Goal: Task Accomplishment & Management: Manage account settings

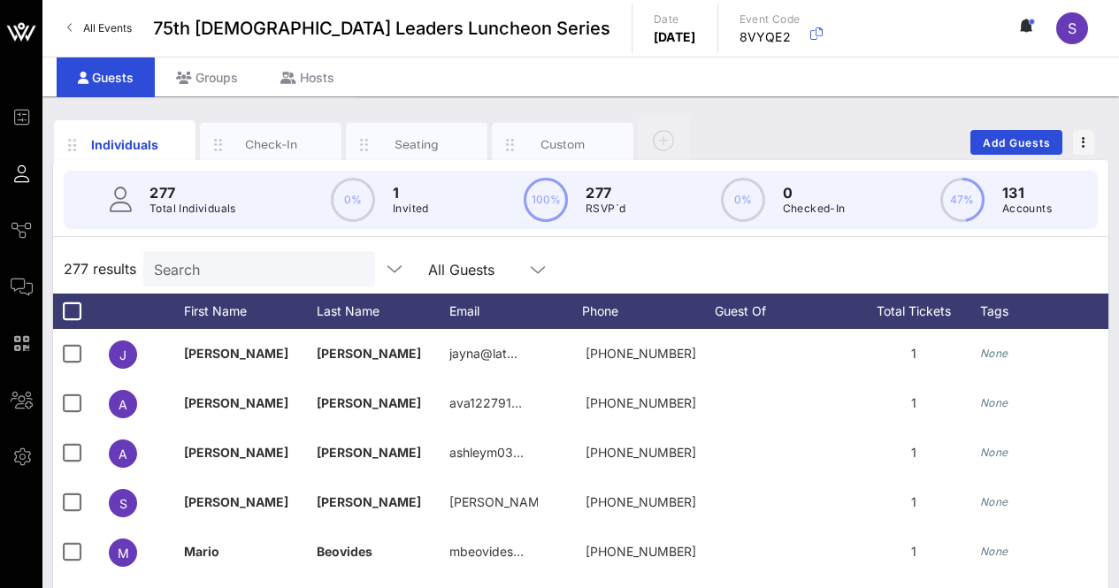
scroll to position [70, 0]
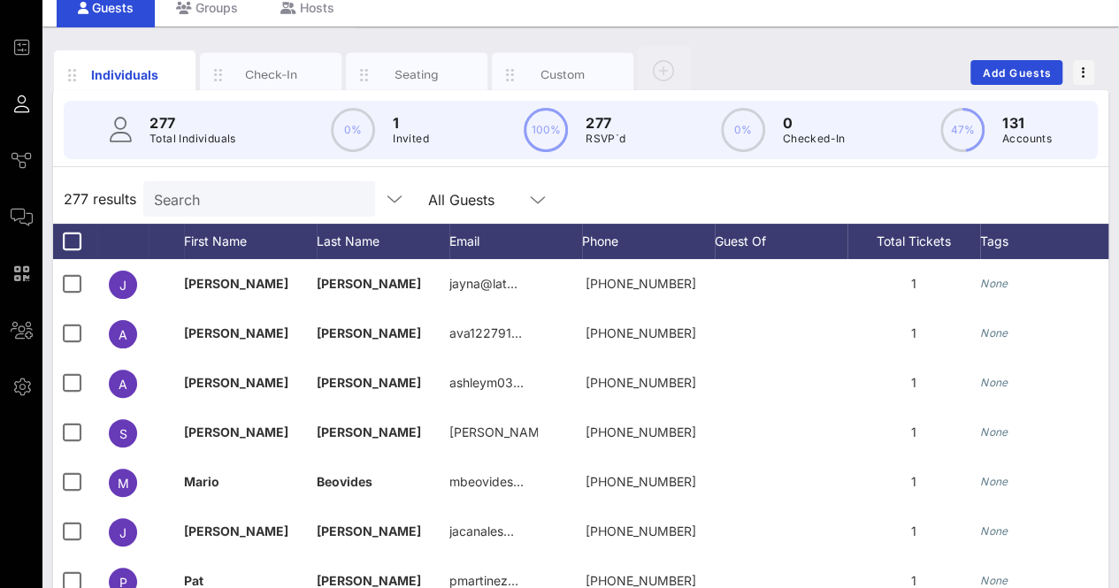
click at [270, 192] on input "Search" at bounding box center [257, 199] width 207 height 23
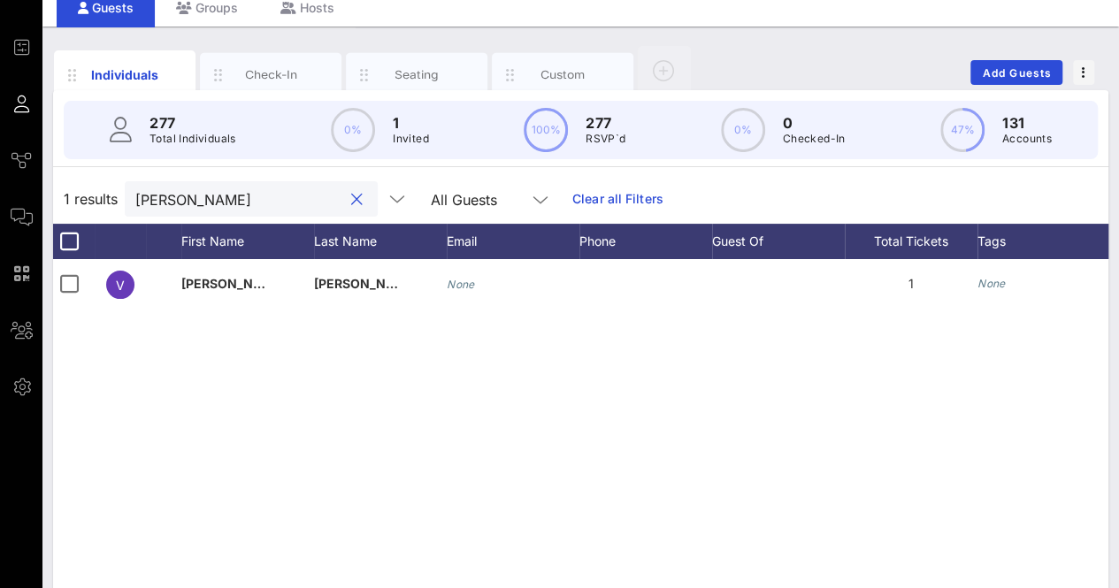
scroll to position [0, 0]
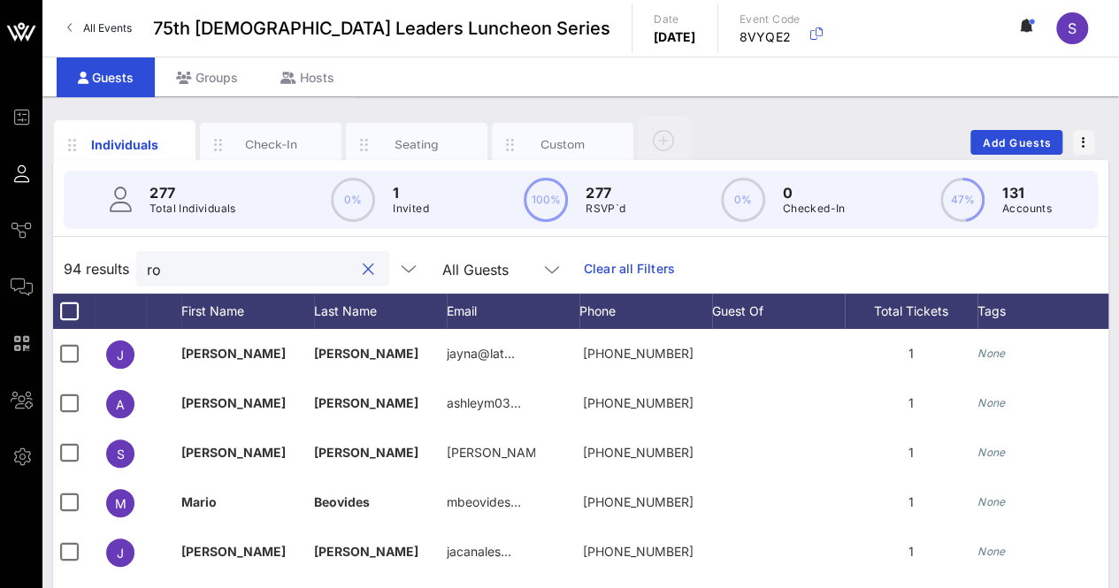
type input "r"
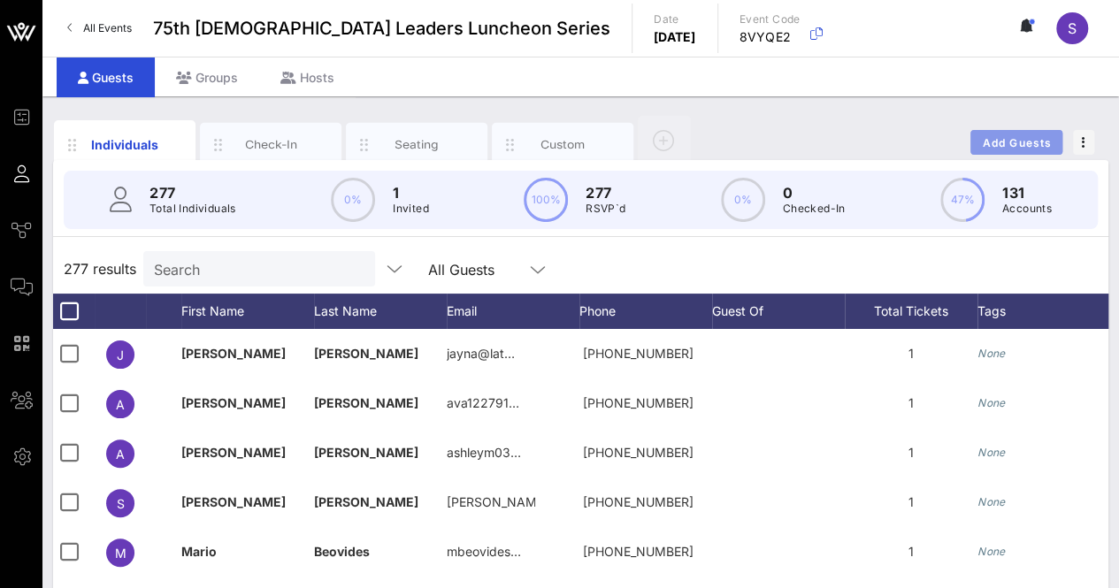
click at [984, 144] on span "Add Guests" at bounding box center [1017, 142] width 70 height 13
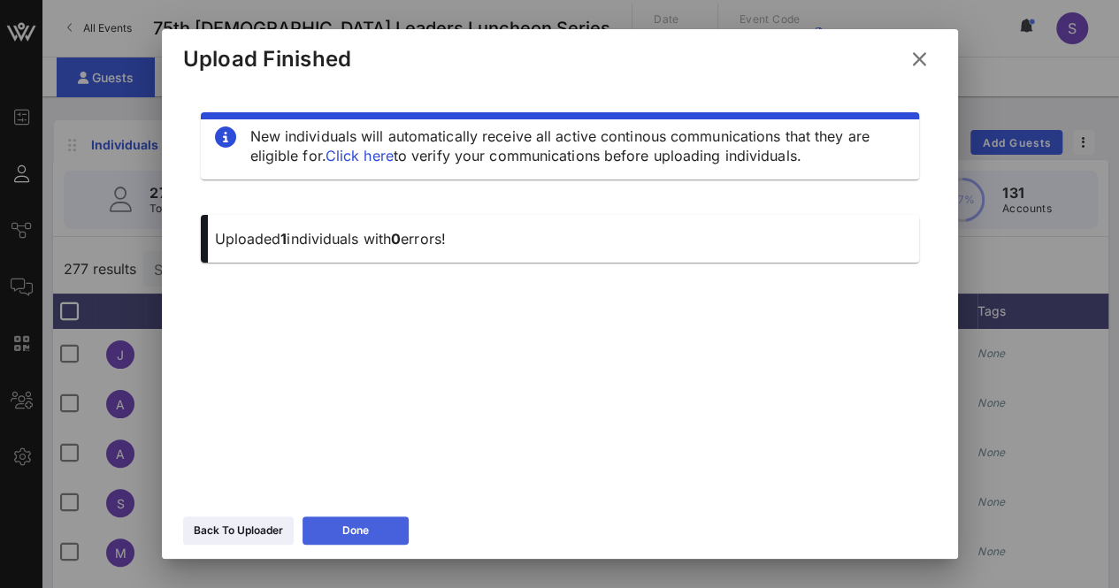
click at [379, 532] on button "Done" at bounding box center [356, 531] width 106 height 28
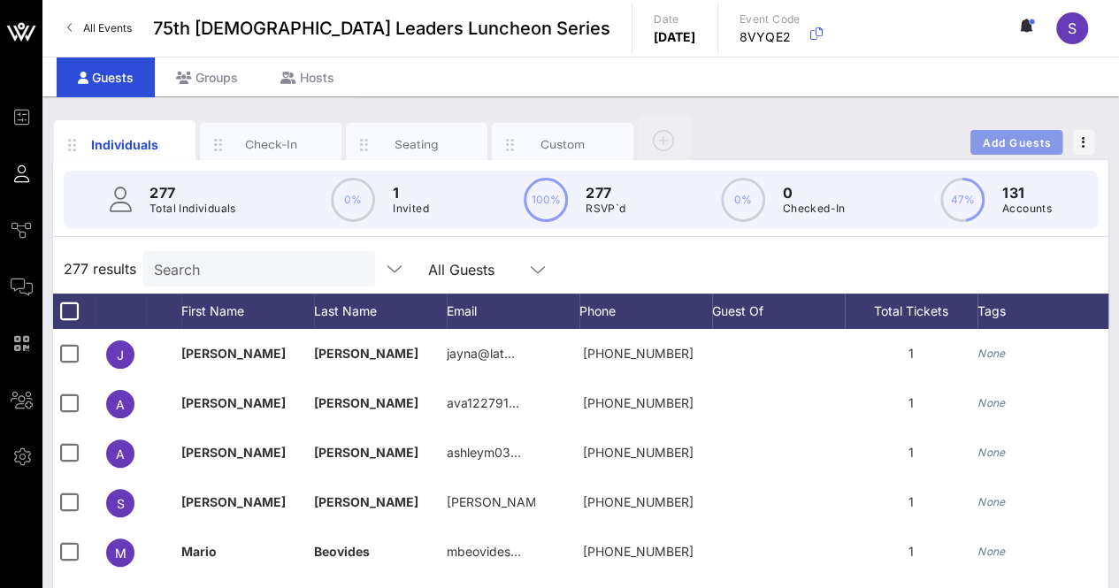
click at [1015, 150] on button "Add Guests" at bounding box center [1017, 142] width 92 height 25
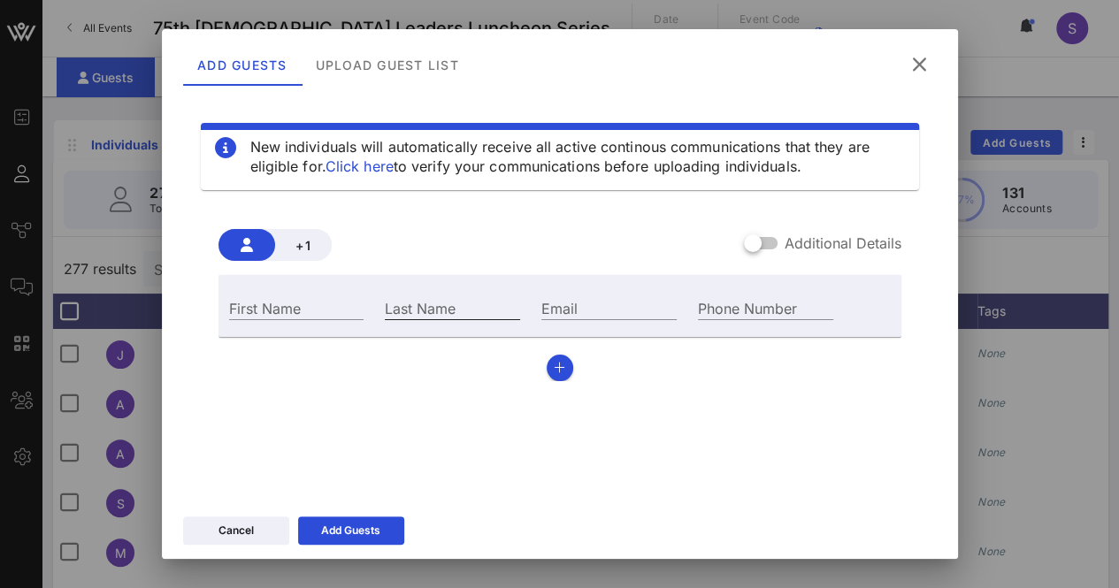
click at [387, 312] on input "Last Name" at bounding box center [452, 307] width 135 height 23
click at [342, 313] on input "First Name" at bounding box center [296, 307] width 135 height 23
type input "[PERSON_NAME]"
click at [471, 288] on div "Last Name" at bounding box center [452, 306] width 157 height 48
click at [460, 296] on input "Last Name" at bounding box center [452, 307] width 135 height 23
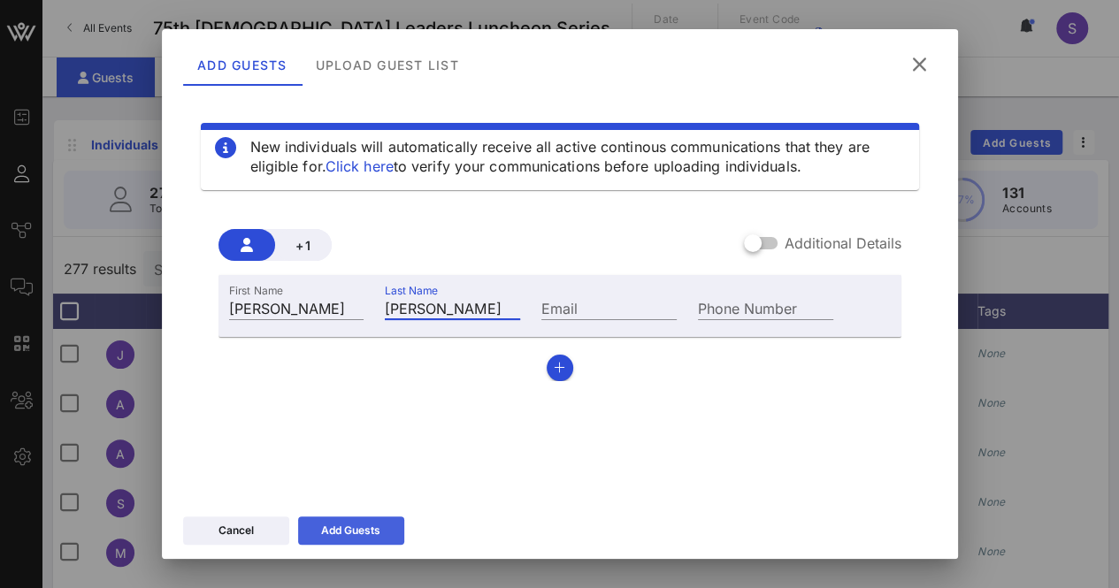
type input "[PERSON_NAME]"
click at [359, 518] on button "Add Guests" at bounding box center [351, 531] width 106 height 28
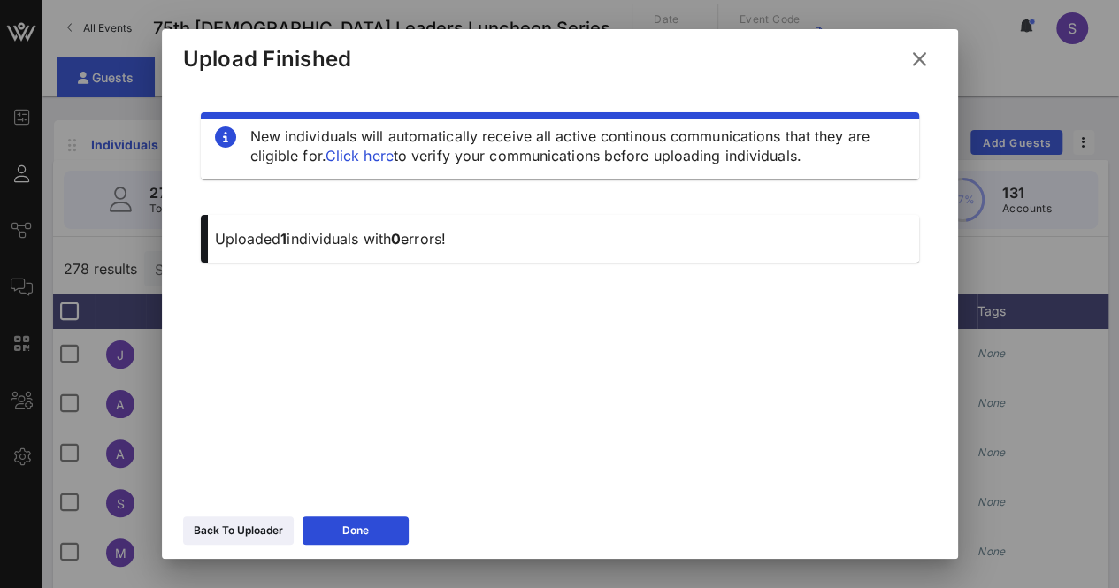
click at [917, 66] on icon at bounding box center [920, 59] width 24 height 21
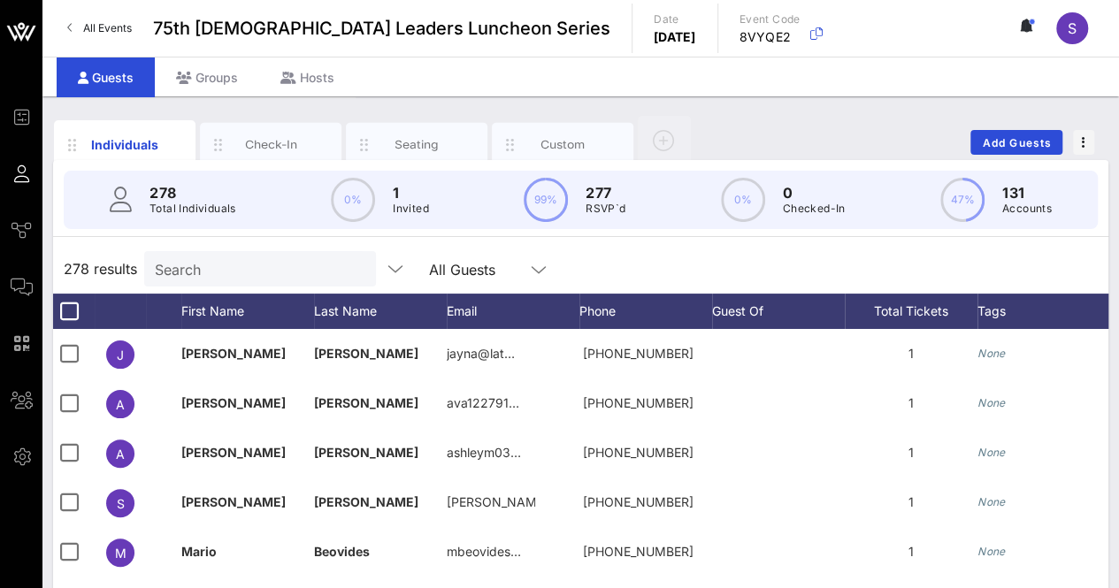
click at [277, 263] on input "Search" at bounding box center [258, 269] width 207 height 23
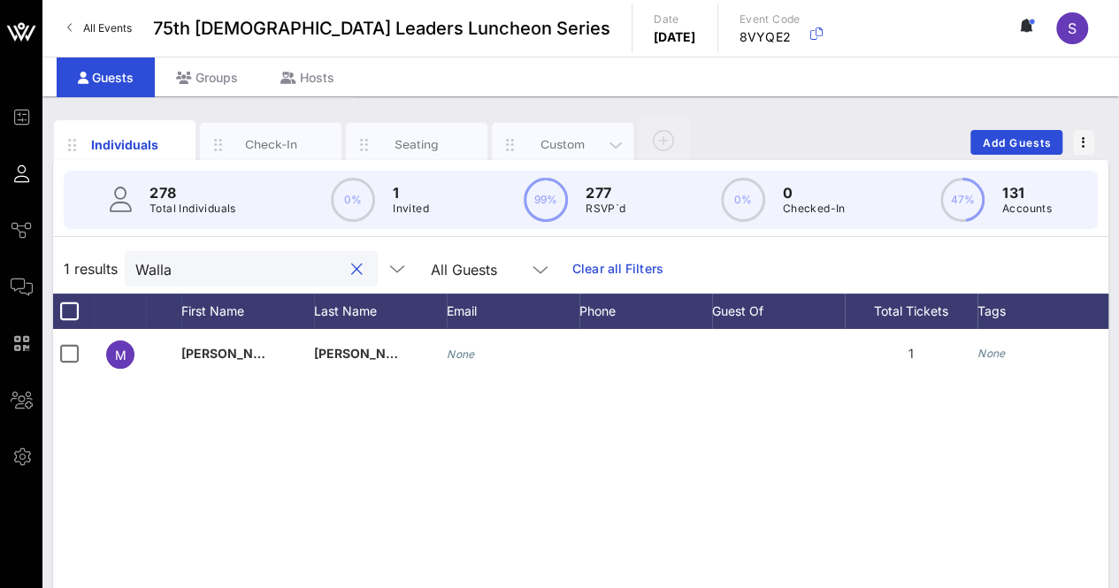
type input "Walla"
click at [556, 137] on div "Custom" at bounding box center [563, 144] width 79 height 17
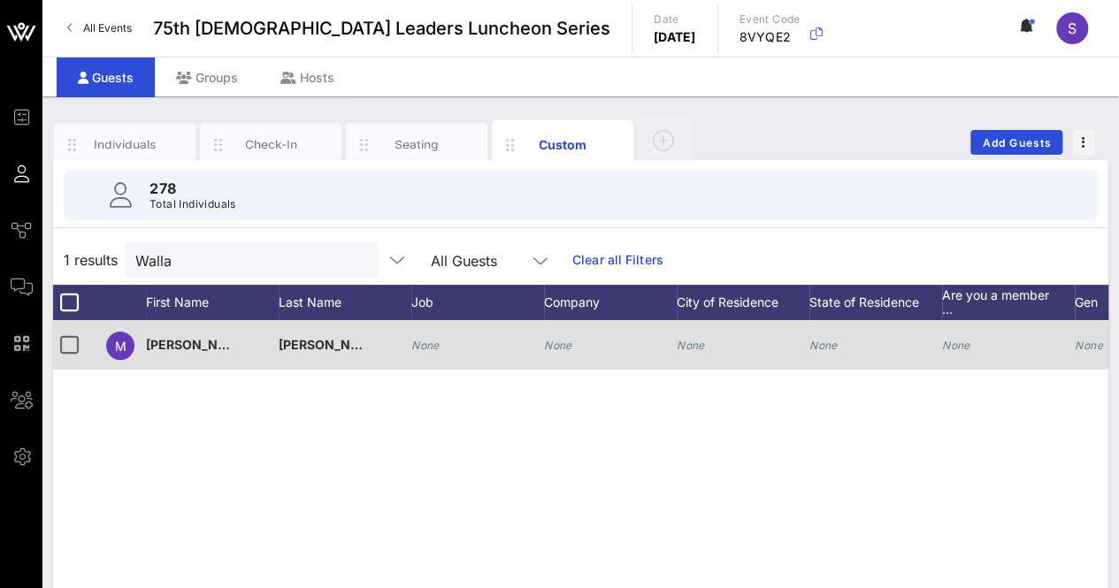
click at [415, 342] on icon "None" at bounding box center [425, 345] width 28 height 13
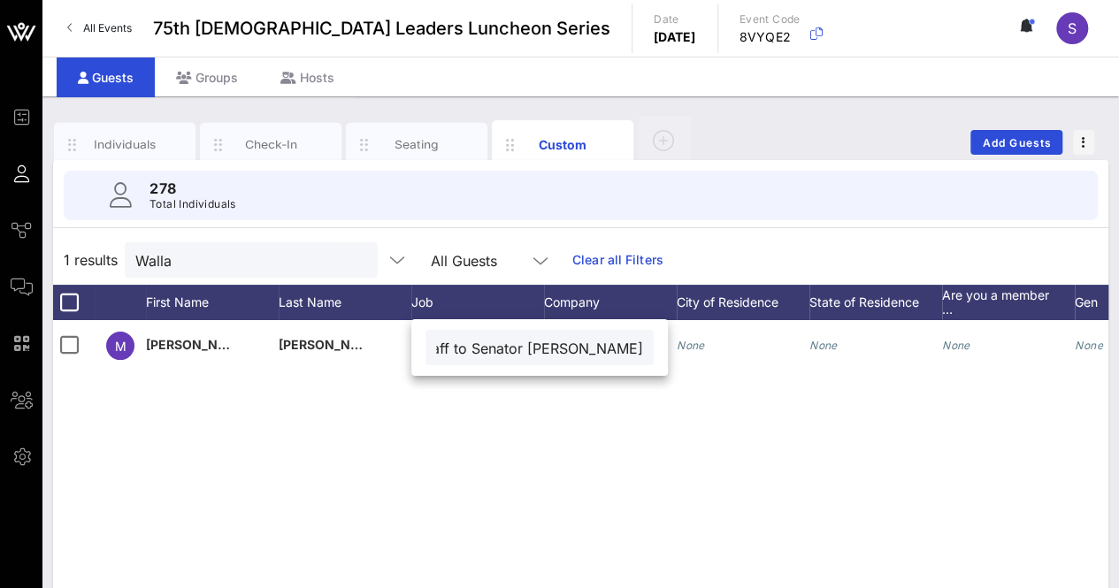
scroll to position [0, 97]
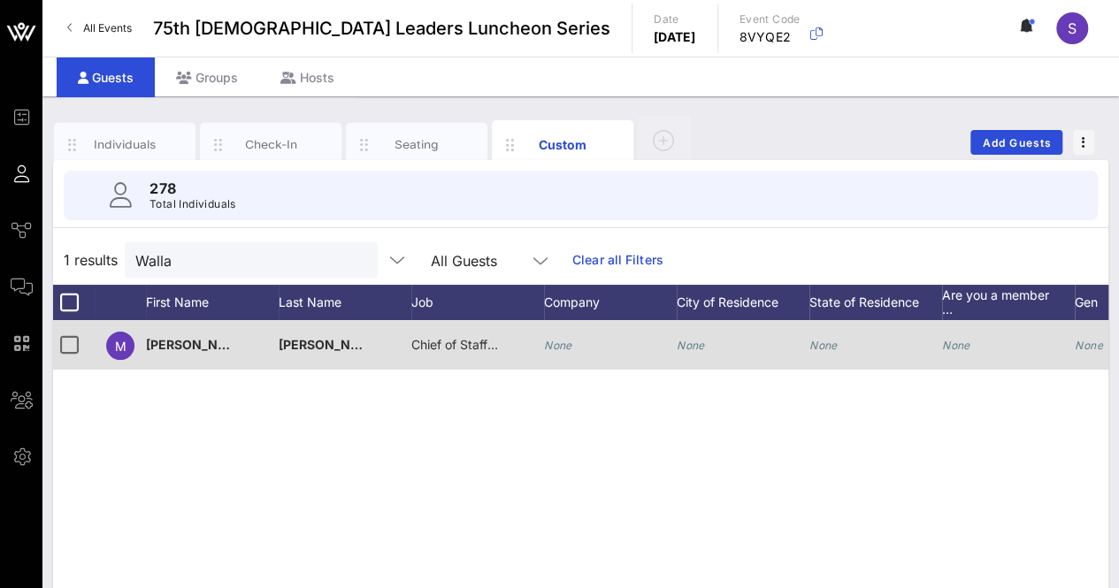
click at [475, 343] on span "Chief of Staff to Senator [PERSON_NAME]" at bounding box center [533, 344] width 245 height 15
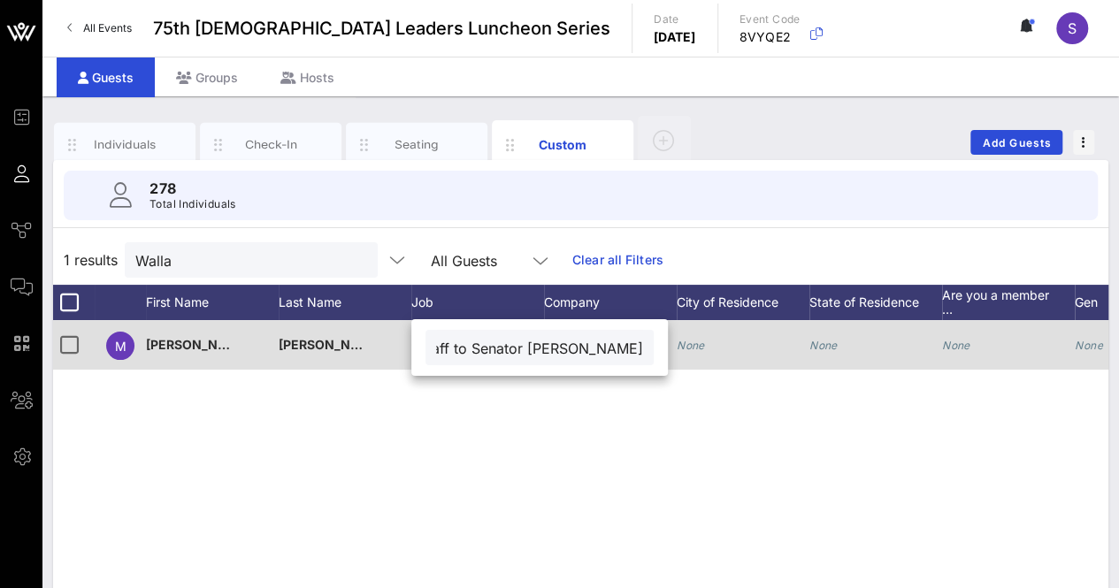
drag, startPoint x: 566, startPoint y: 348, endPoint x: 672, endPoint y: 355, distance: 105.5
click at [672, 355] on div "Event Builder Guests Journeys Comms QR Scanner Team Settings 75th [DEMOGRAPHIC_…" at bounding box center [559, 434] width 1119 height 869
type input "Chief of Staff to Senator [PERSON_NAME]"
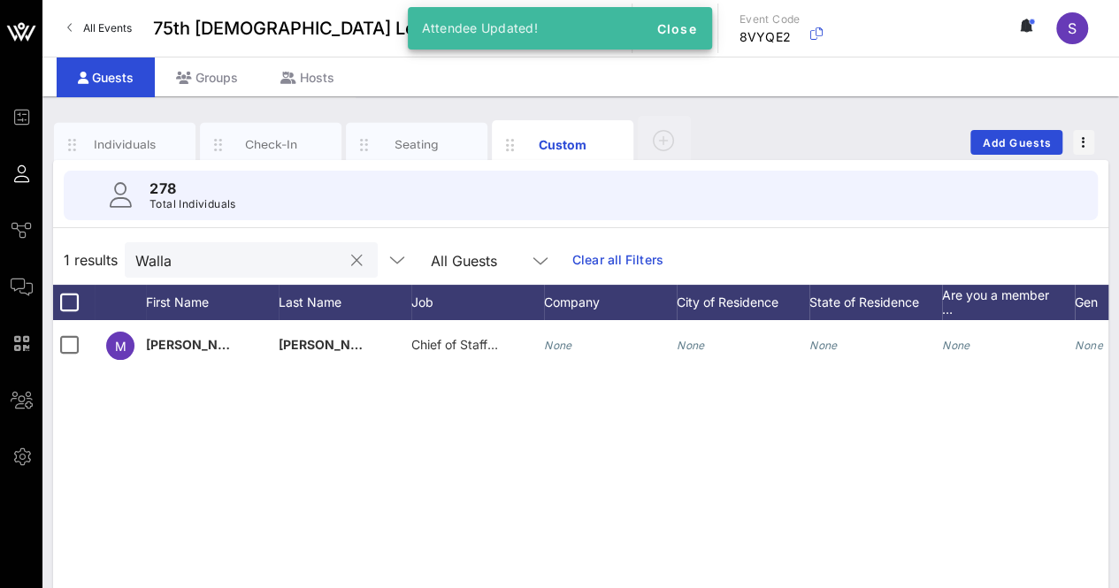
click at [251, 263] on input "Walla" at bounding box center [238, 260] width 207 height 23
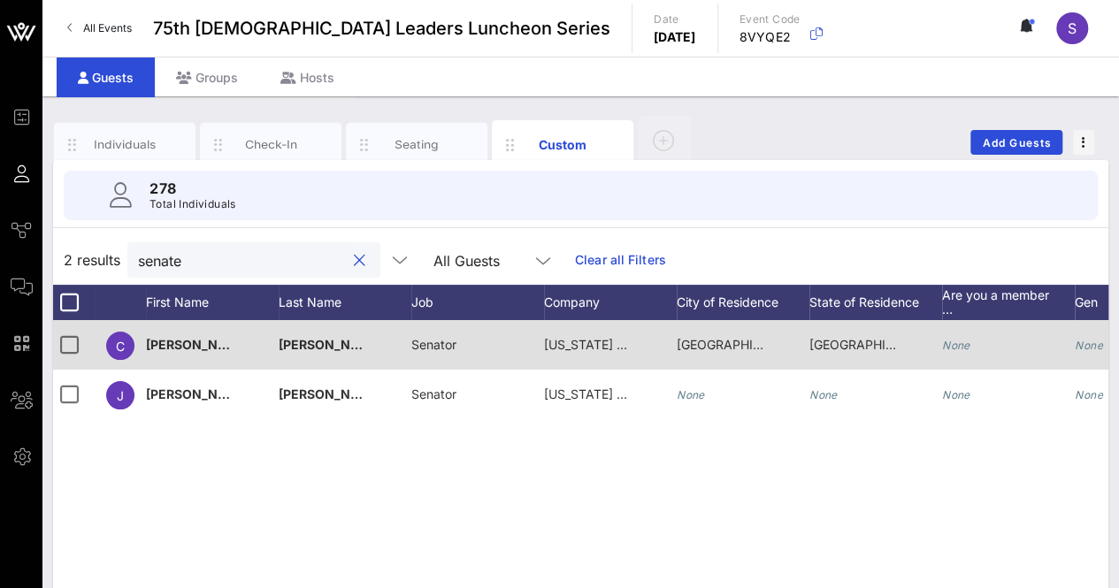
click at [589, 345] on span "[US_STATE] State Senate" at bounding box center [618, 344] width 148 height 15
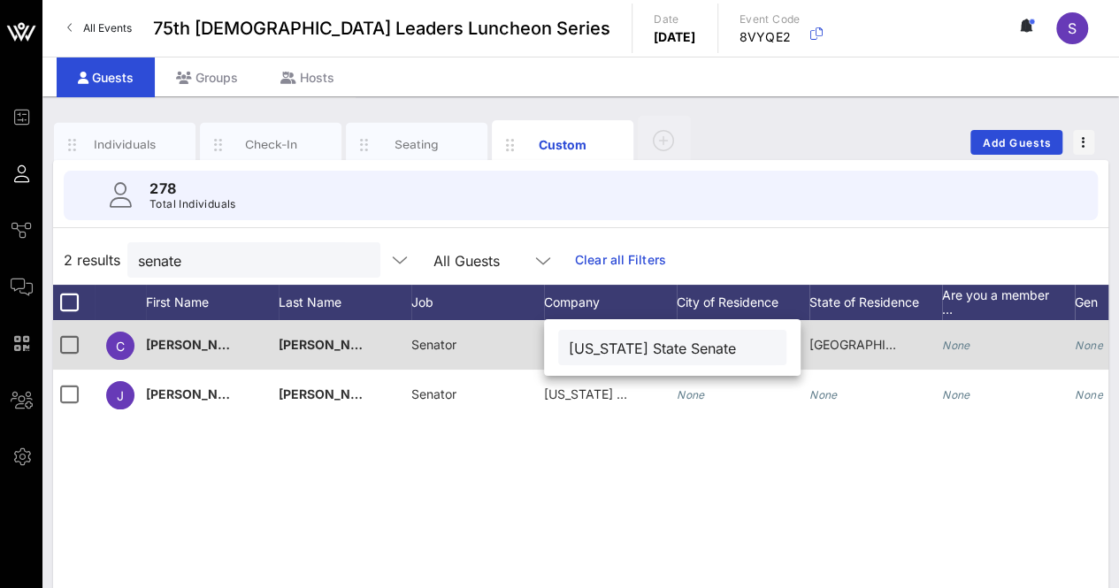
click at [589, 345] on input "[US_STATE] State Senate" at bounding box center [672, 347] width 207 height 23
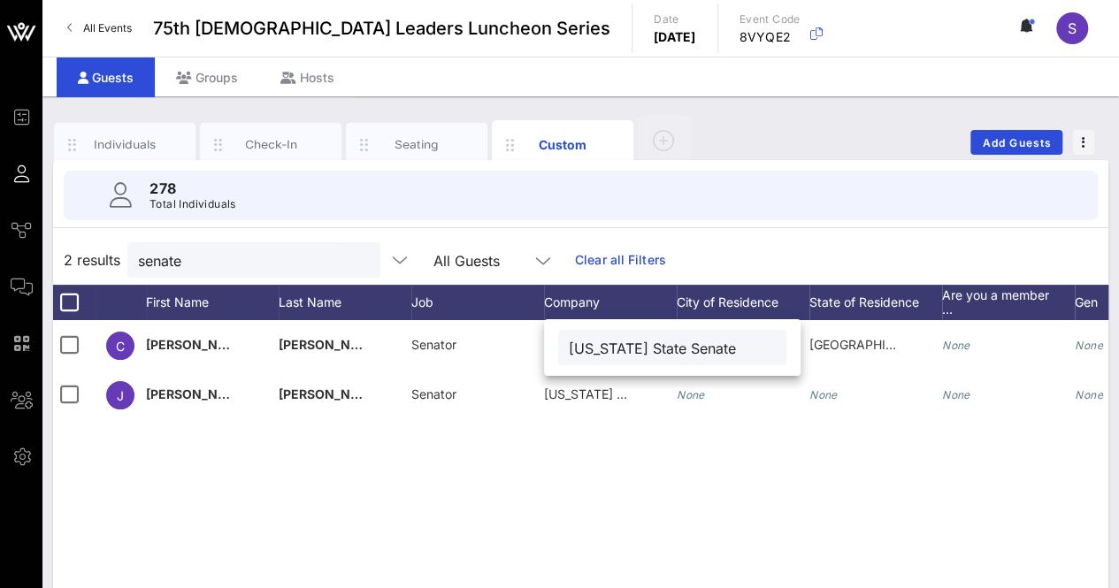
click at [559, 498] on div "C [PERSON_NAME] Senator [US_STATE] State Senate [GEOGRAPHIC_DATA] [GEOGRAPHIC_D…" at bounding box center [581, 585] width 1056 height 531
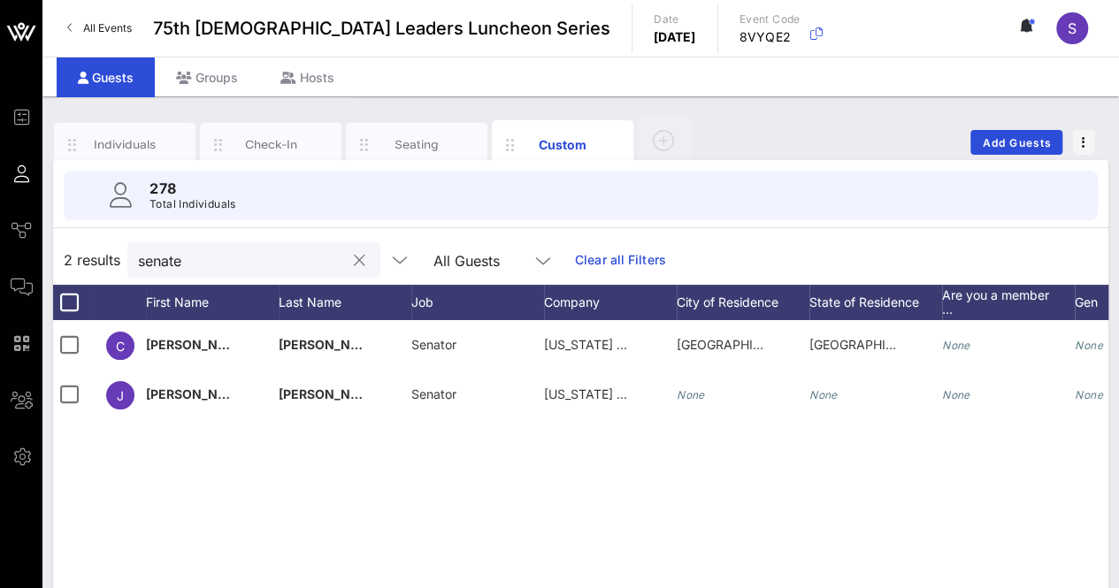
click at [249, 258] on input "senate" at bounding box center [241, 260] width 207 height 23
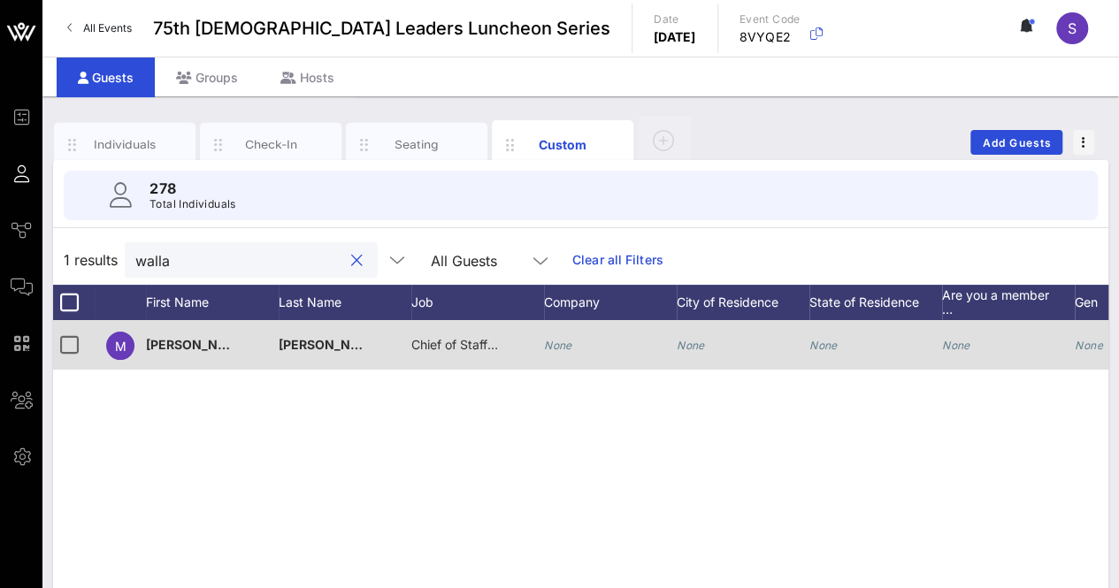
type input "walla"
click at [588, 353] on div "None" at bounding box center [610, 355] width 133 height 70
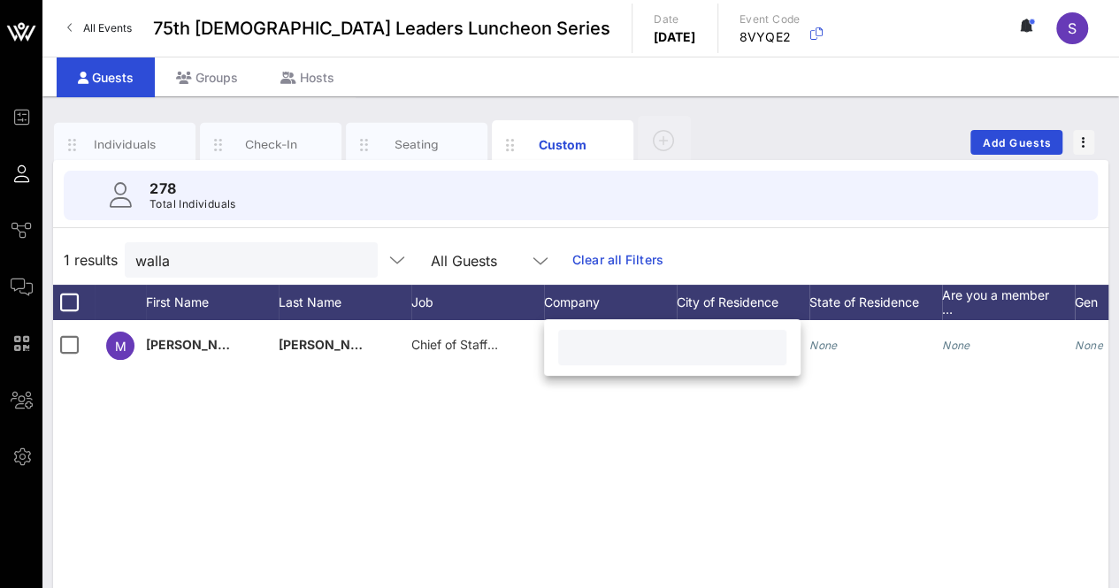
paste input "[US_STATE] State Senate"
type input "[US_STATE] State Senate"
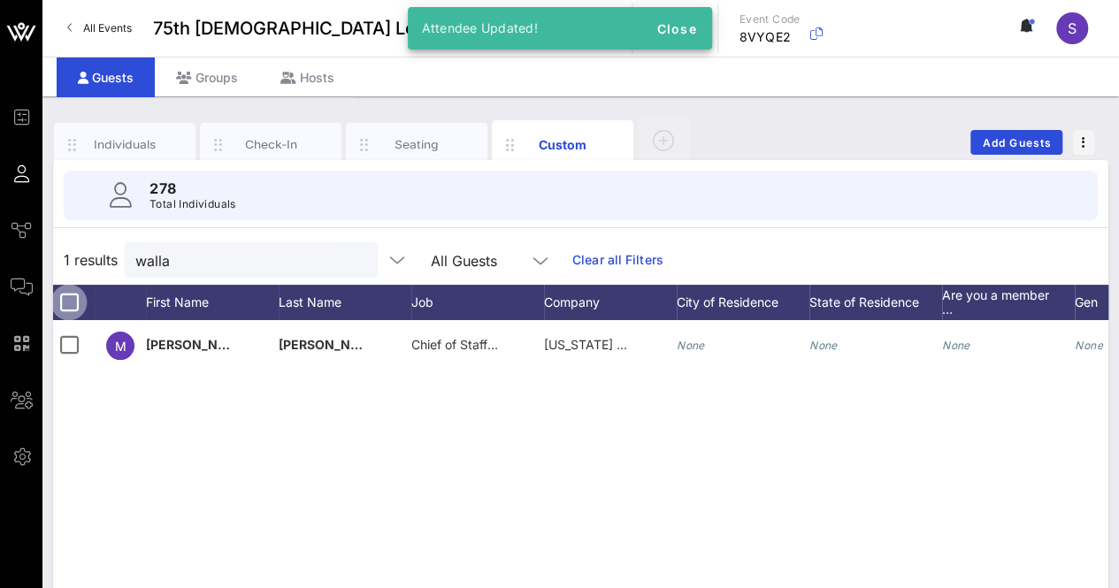
click at [71, 295] on div at bounding box center [69, 303] width 30 height 30
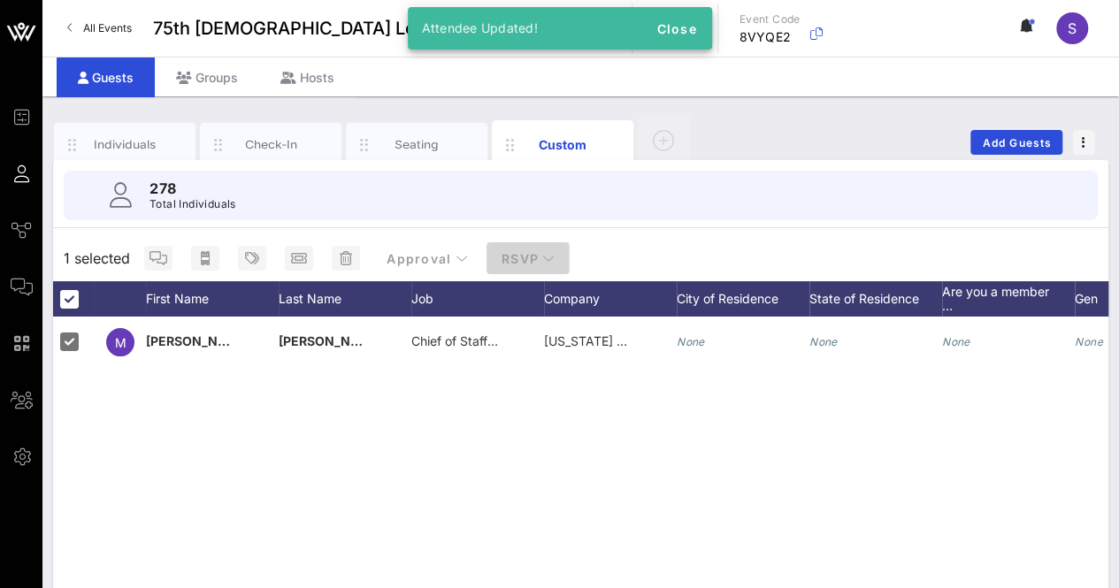
click at [529, 259] on span "RSVP" at bounding box center [528, 258] width 55 height 15
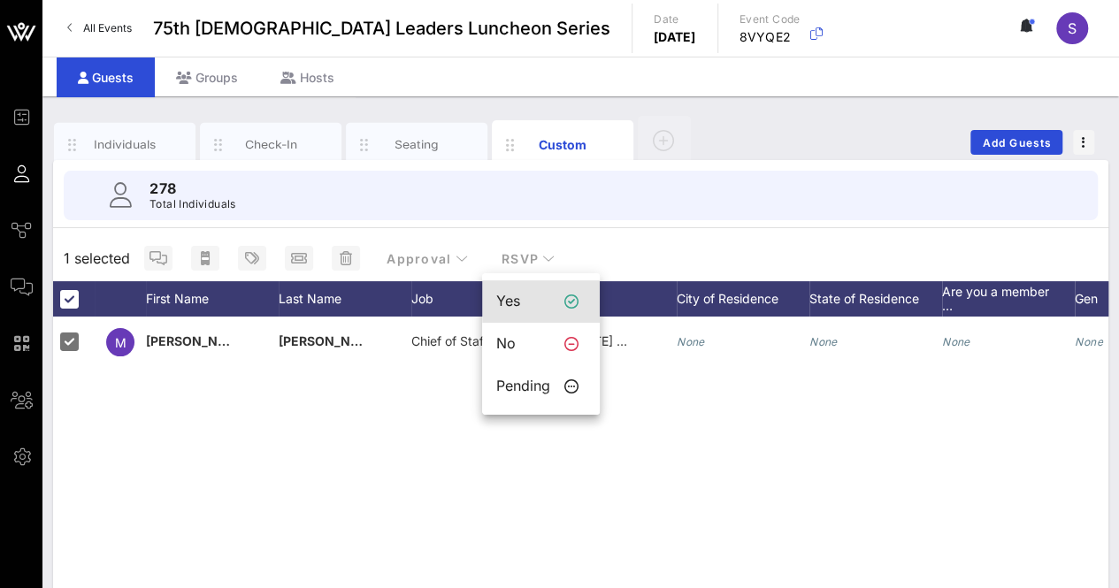
click at [547, 295] on div "Yes" at bounding box center [523, 301] width 54 height 17
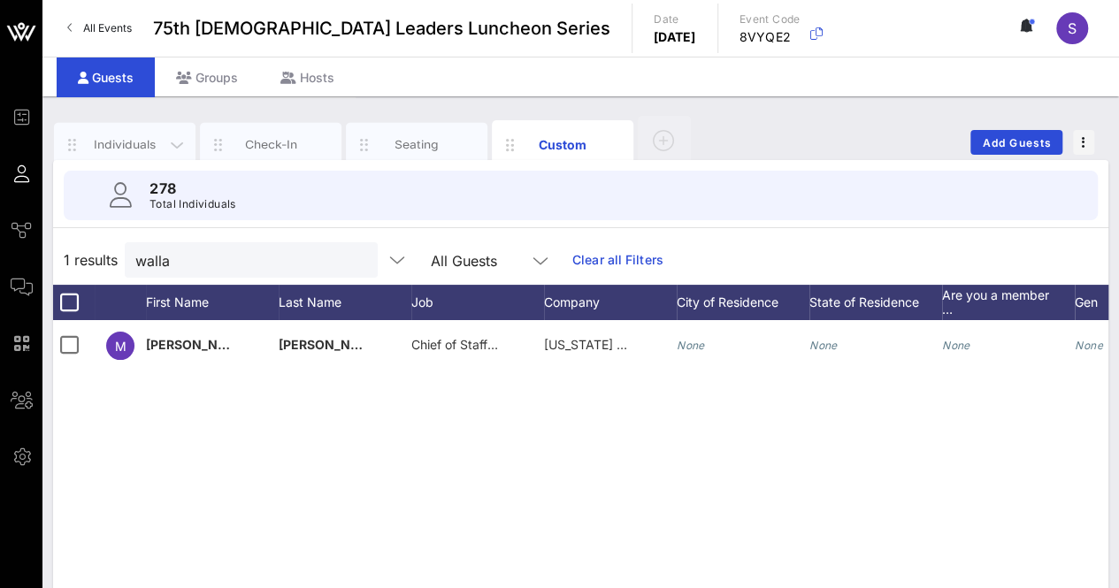
click at [126, 142] on div "Individuals" at bounding box center [125, 144] width 79 height 17
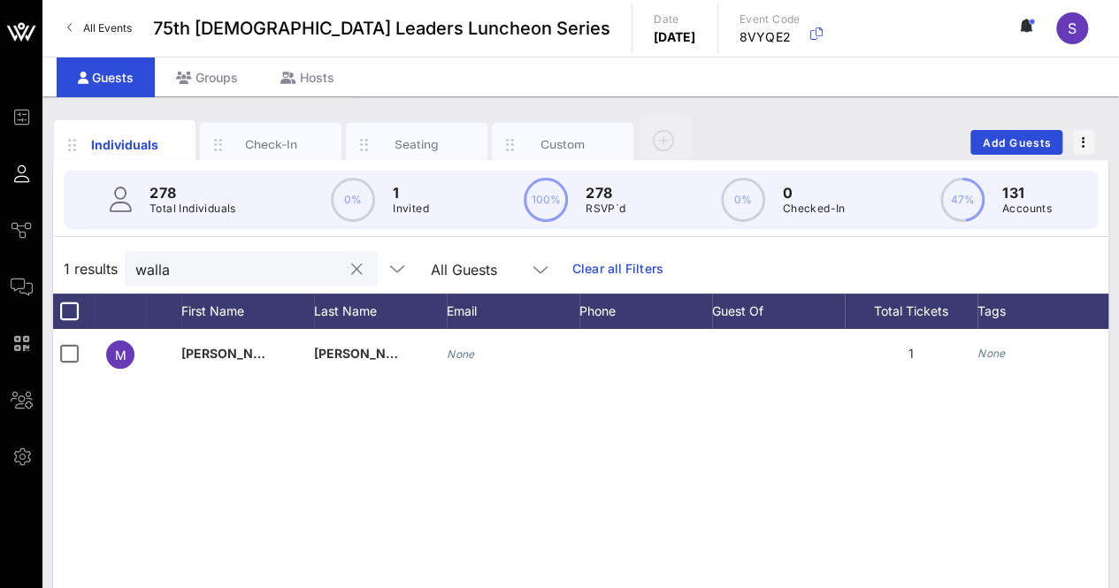
click at [204, 264] on input "walla" at bounding box center [238, 269] width 207 height 23
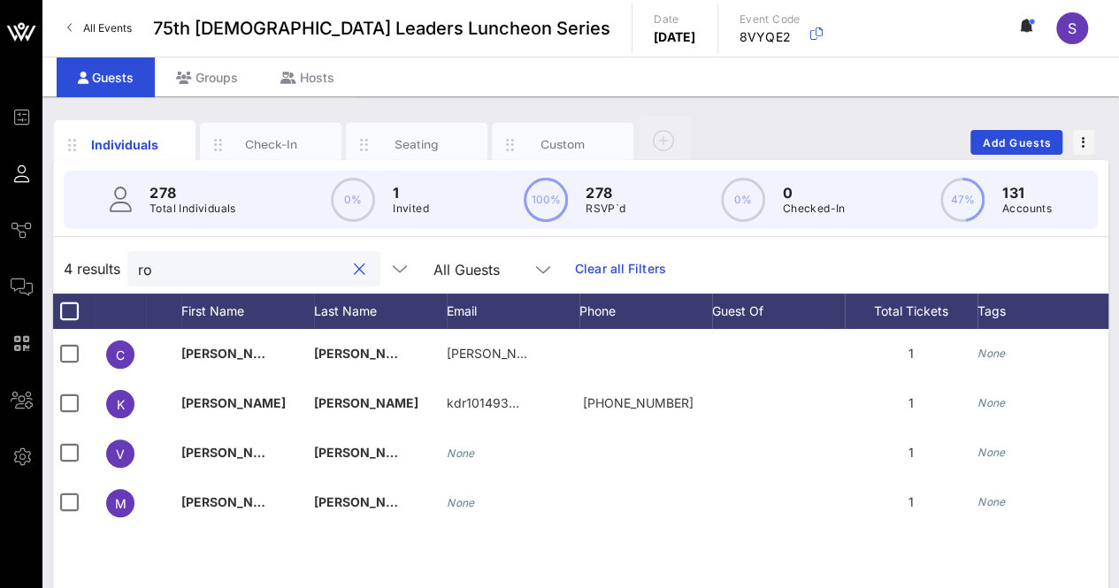
type input "r"
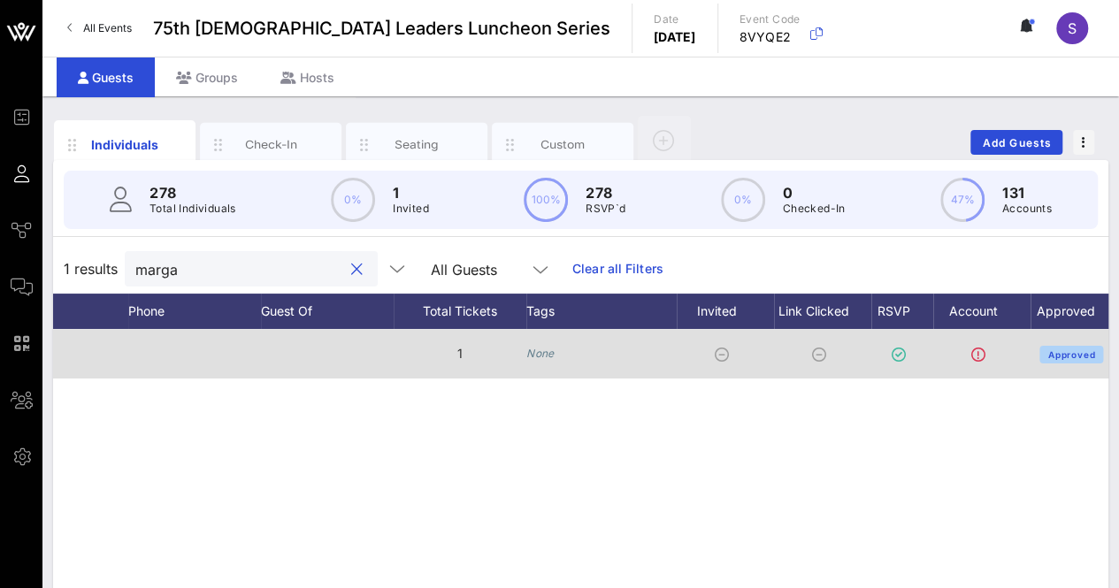
scroll to position [0, 509]
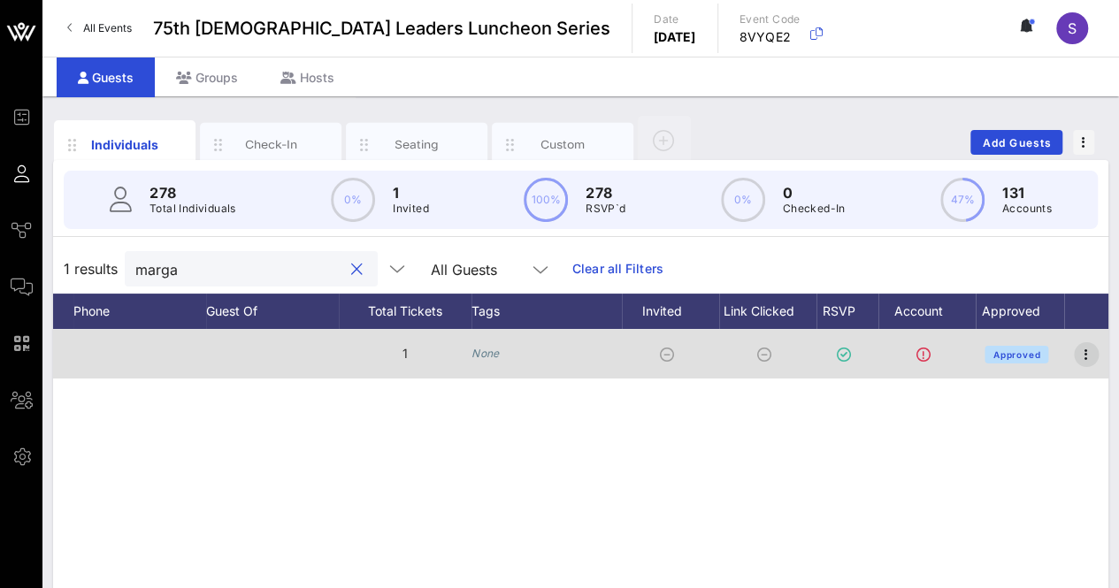
type input "marga"
click at [1085, 354] on icon "button" at bounding box center [1086, 354] width 21 height 21
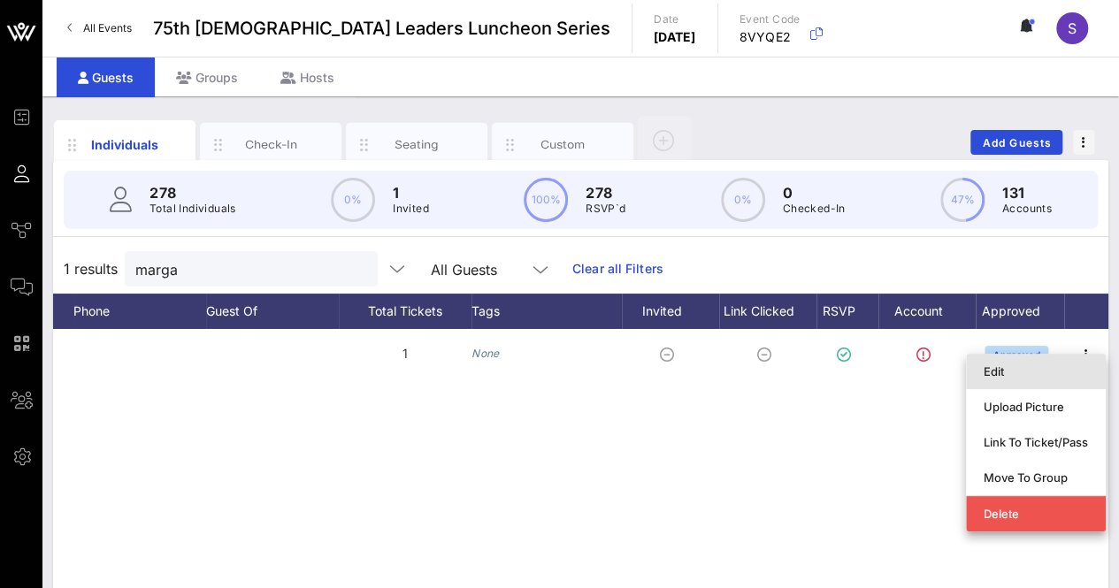
click at [1017, 373] on div "Edit" at bounding box center [1036, 372] width 104 height 14
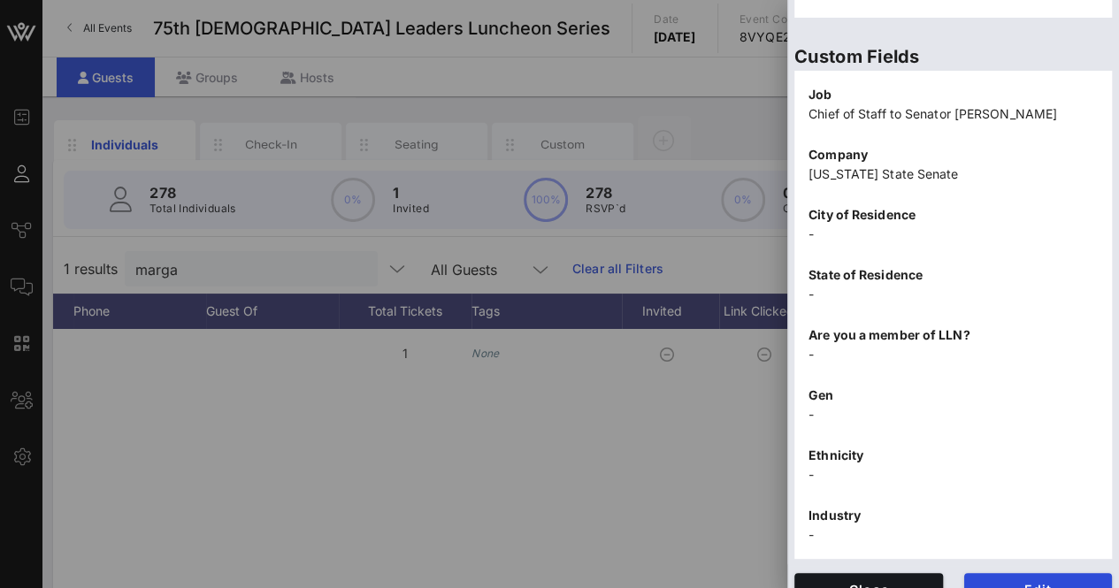
scroll to position [567, 0]
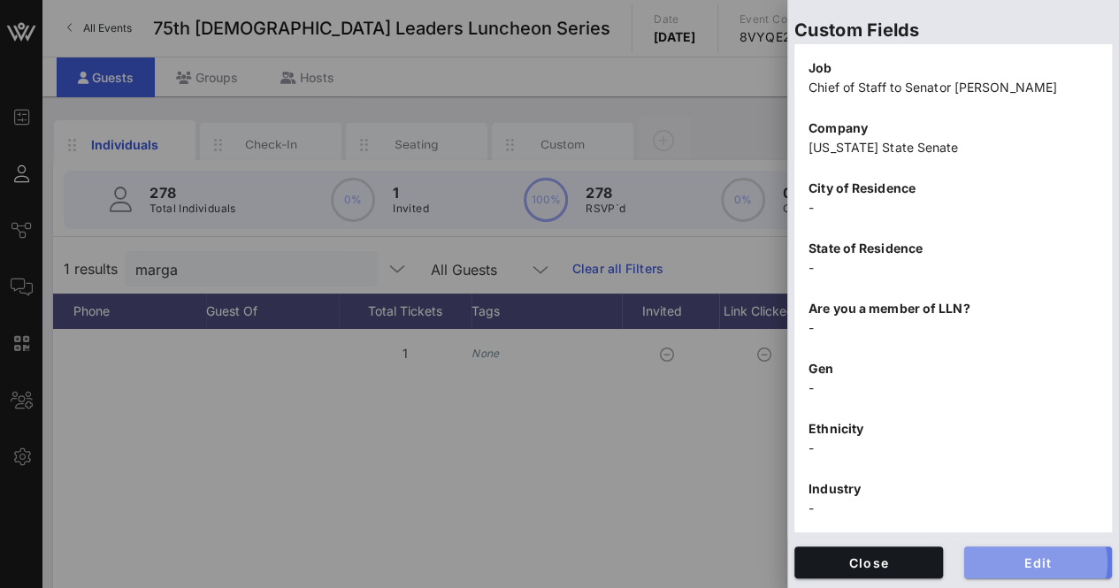
click at [1034, 548] on button "Edit" at bounding box center [1039, 563] width 149 height 32
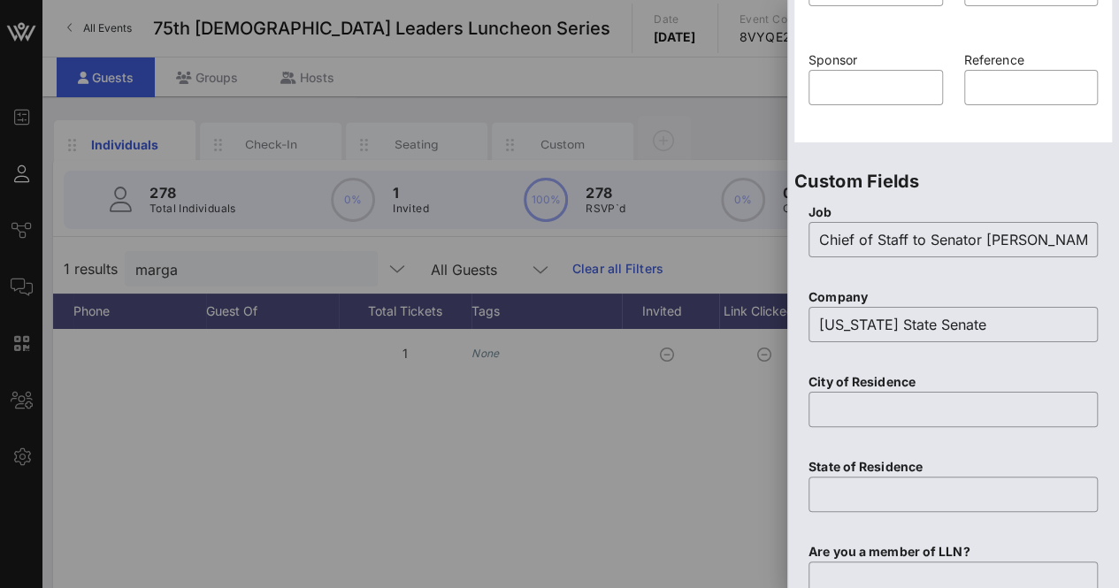
scroll to position [0, 0]
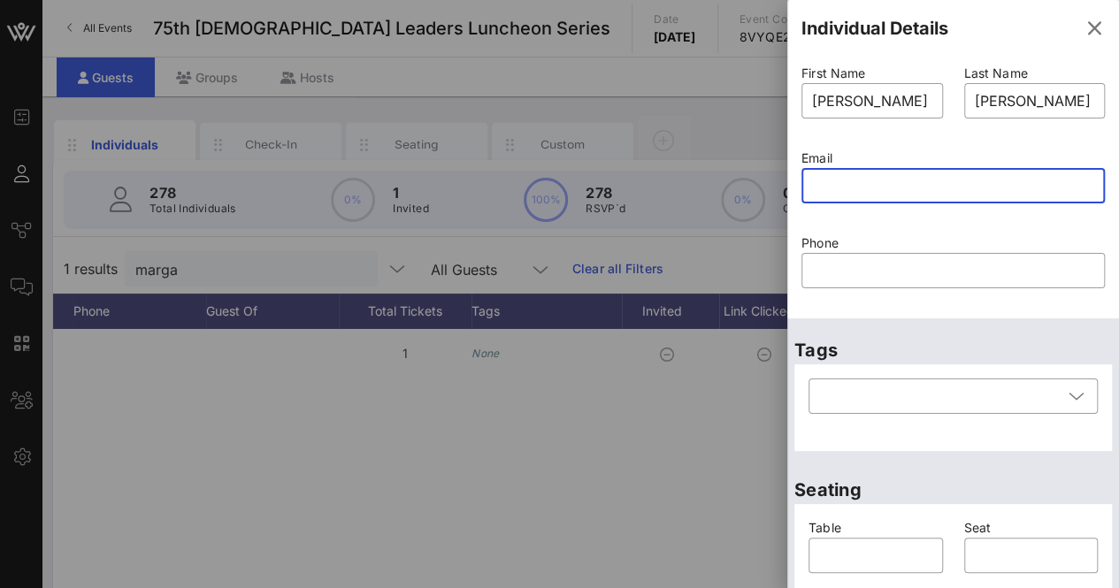
click at [911, 187] on input "text" at bounding box center [953, 186] width 282 height 28
paste input "[PERSON_NAME][EMAIL_ADDRESS][PERSON_NAME][DOMAIN_NAME][US_STATE]"
type input "[PERSON_NAME][EMAIL_ADDRESS][PERSON_NAME][DOMAIN_NAME][US_STATE]"
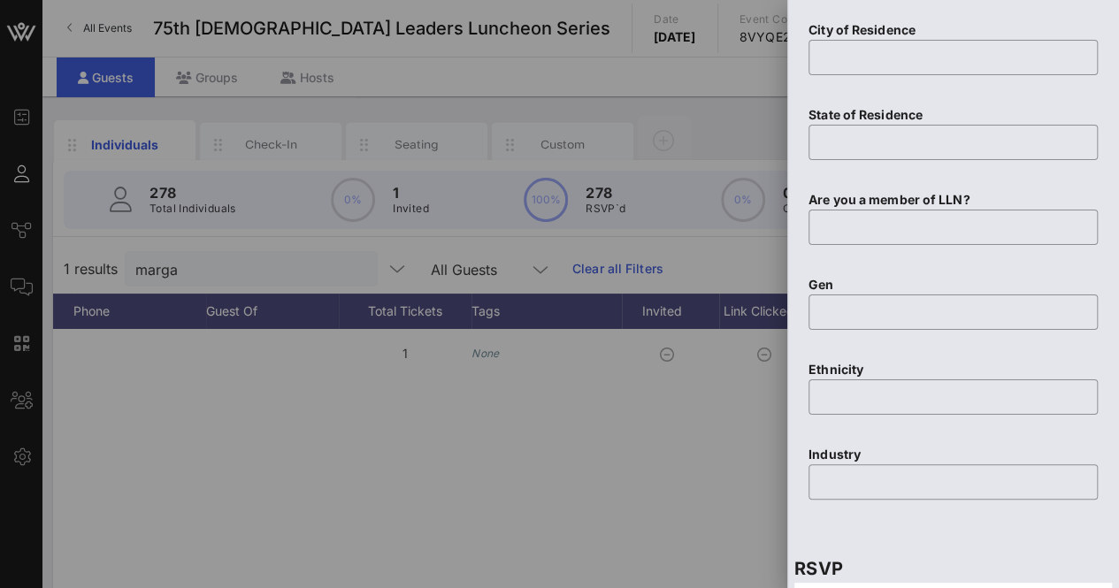
scroll to position [1096, 0]
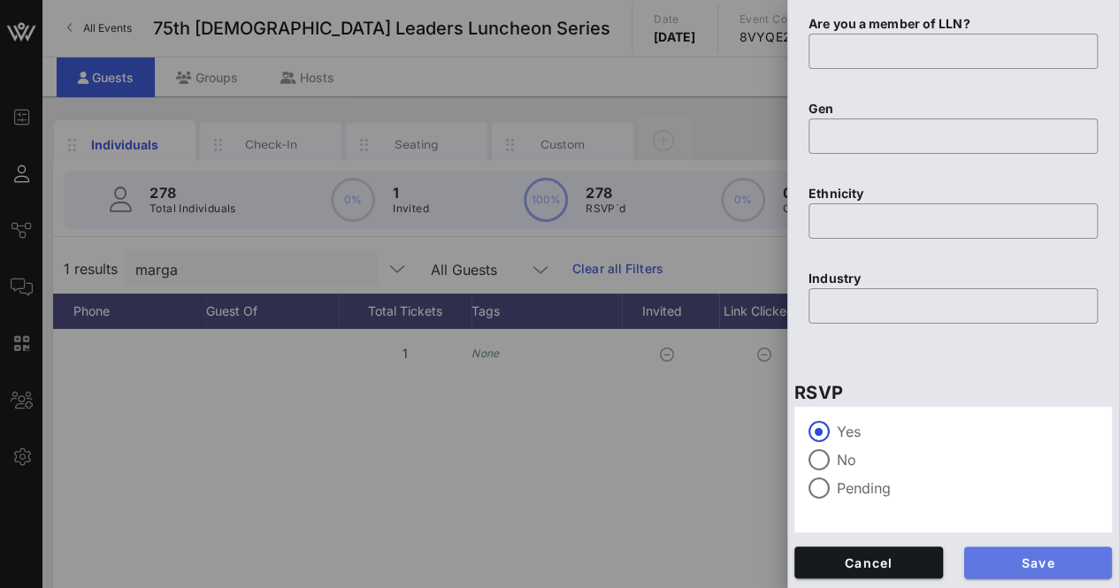
click at [1007, 562] on span "Save" at bounding box center [1039, 563] width 120 height 15
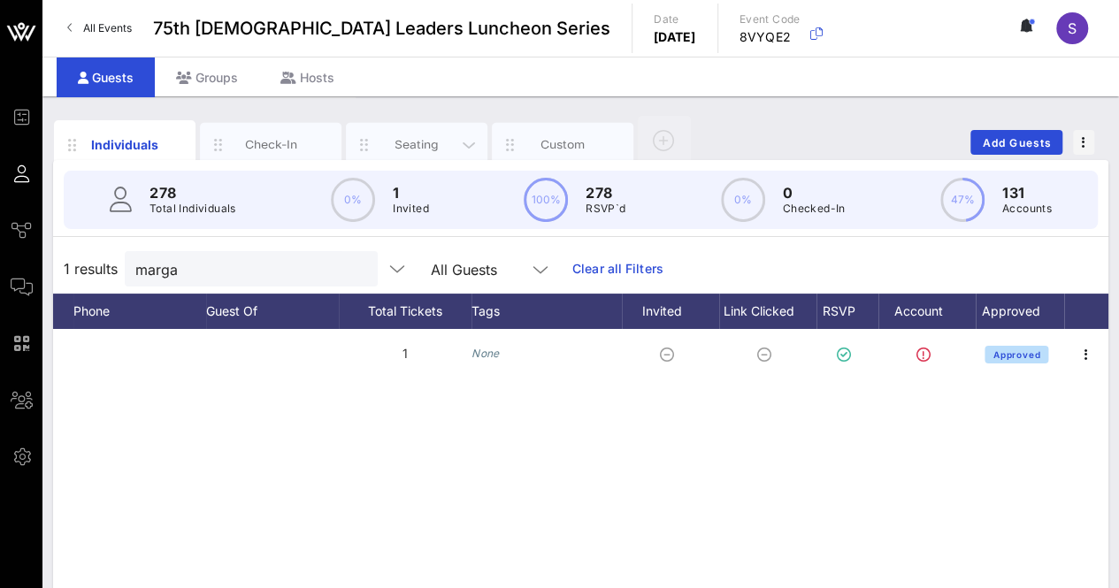
click at [425, 142] on div "Seating" at bounding box center [417, 144] width 79 height 17
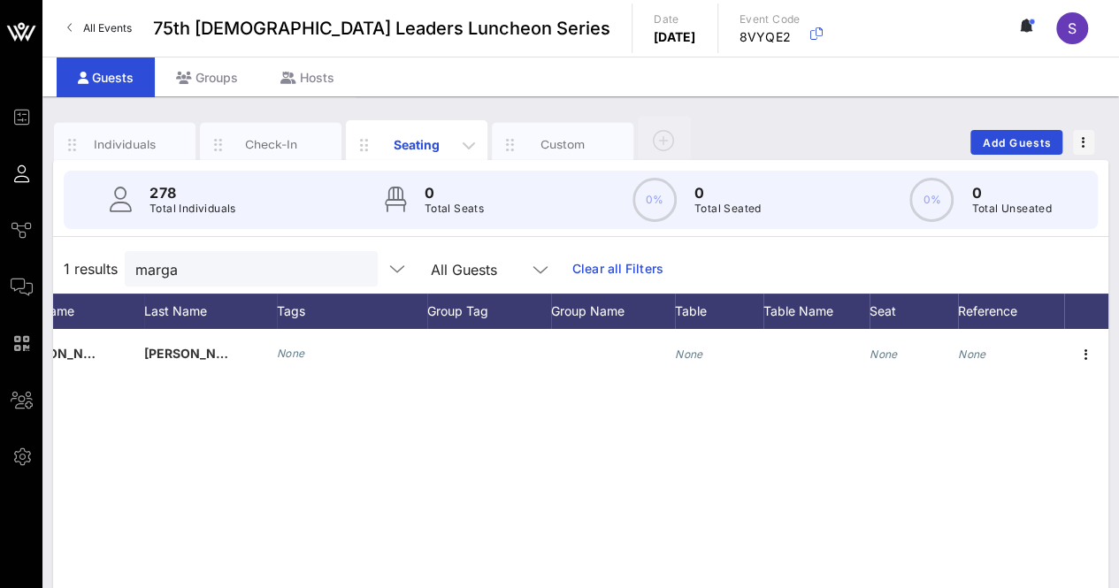
scroll to position [0, 217]
click at [127, 142] on div "Individuals" at bounding box center [125, 144] width 79 height 17
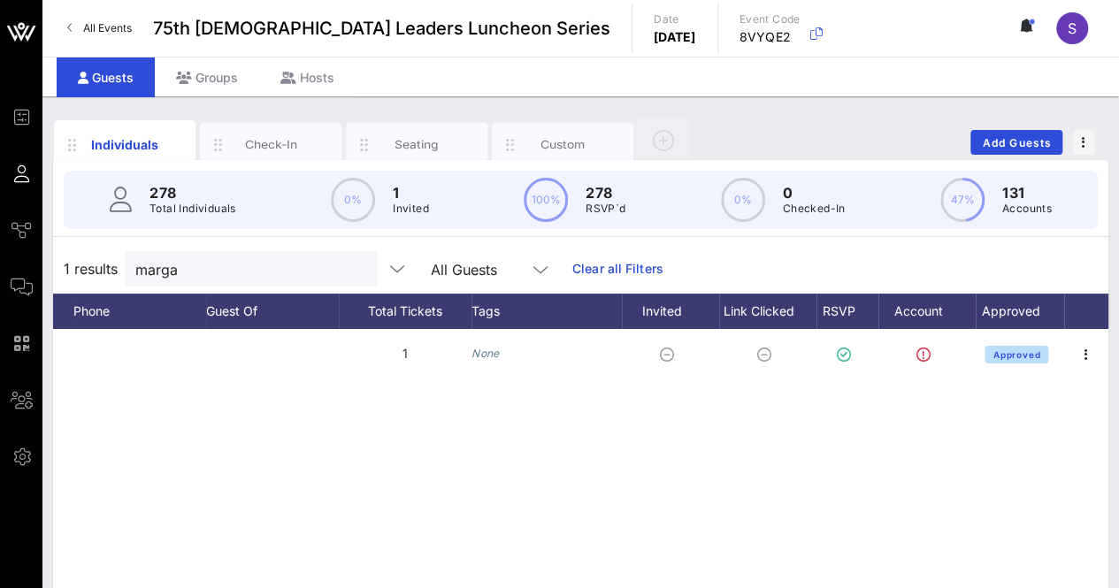
scroll to position [0, 0]
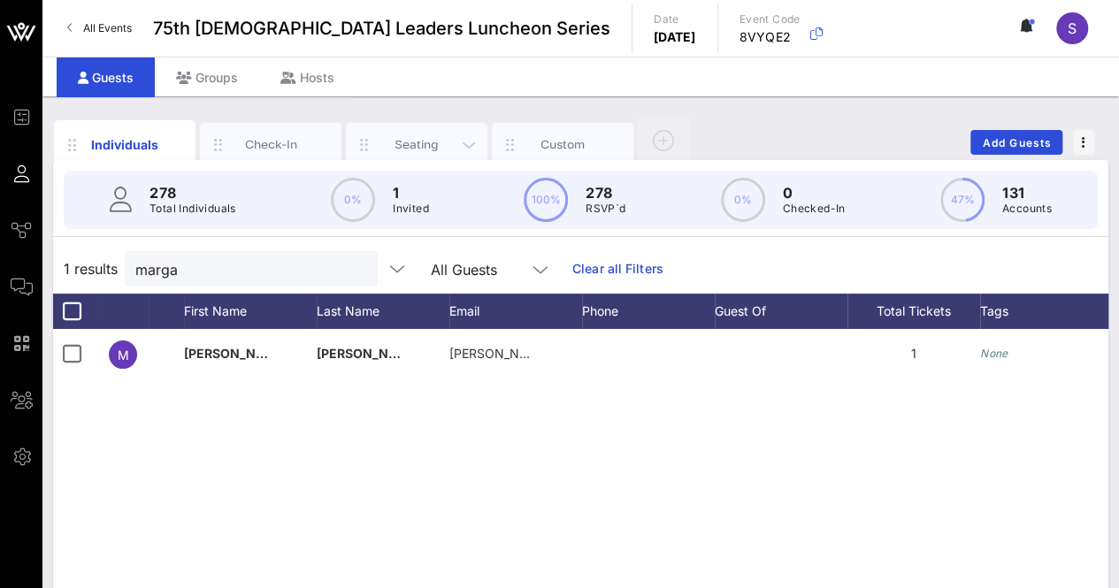
click at [409, 137] on div "Seating" at bounding box center [417, 144] width 79 height 17
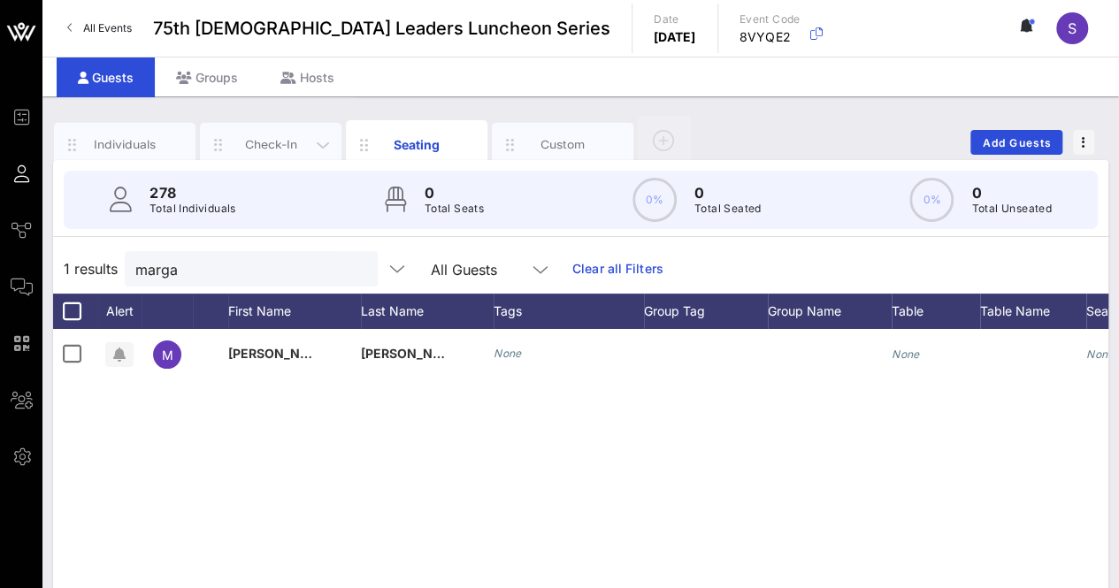
click at [269, 144] on div "Check-In" at bounding box center [271, 144] width 79 height 17
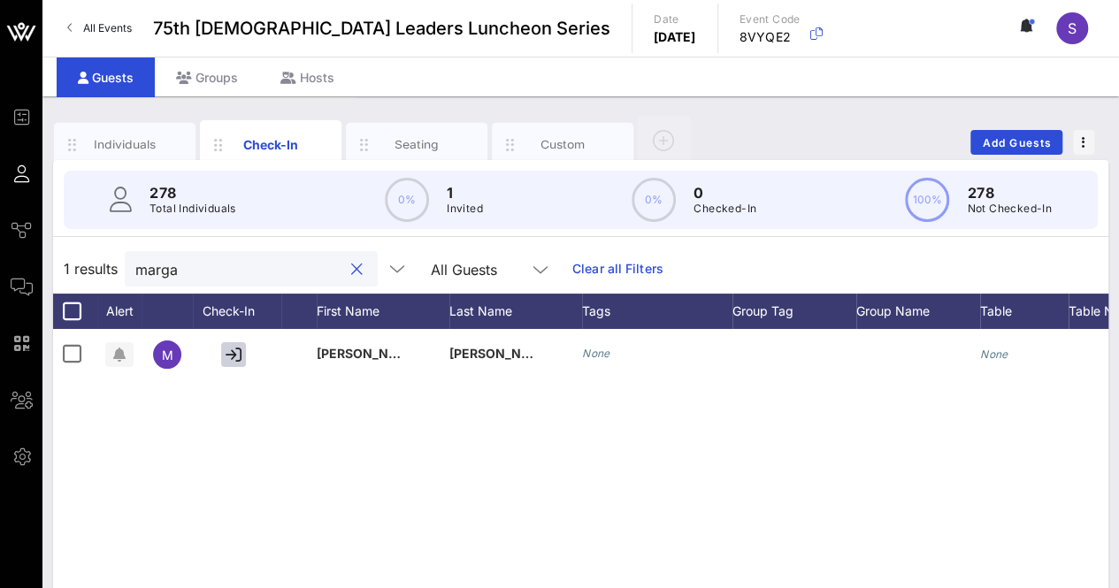
click at [221, 269] on input "marga" at bounding box center [238, 269] width 207 height 23
click at [115, 146] on div "Individuals" at bounding box center [125, 144] width 79 height 17
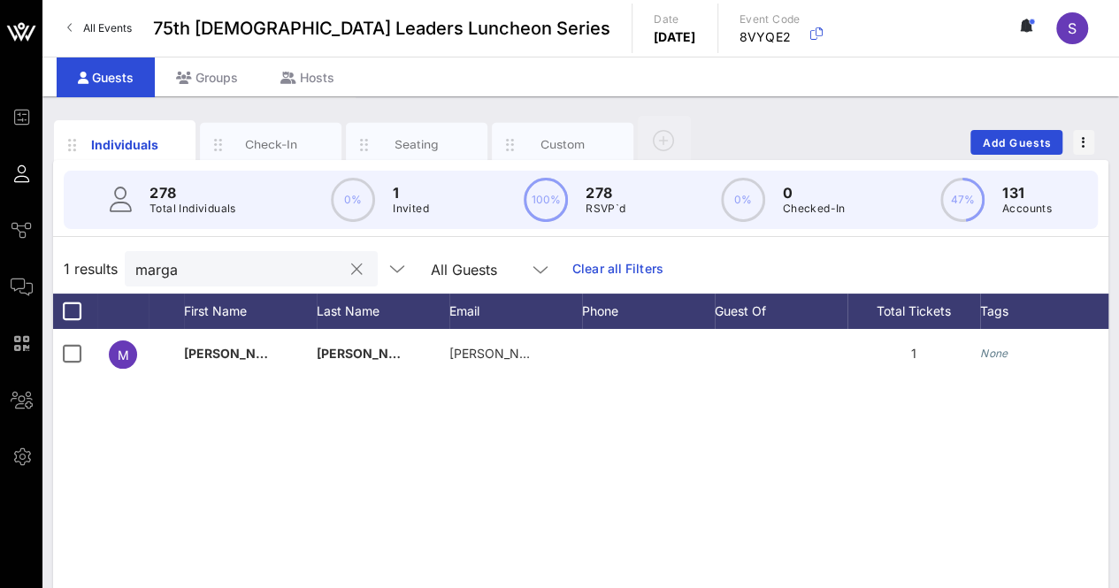
click at [259, 265] on input "marga" at bounding box center [238, 269] width 207 height 23
type input "coter"
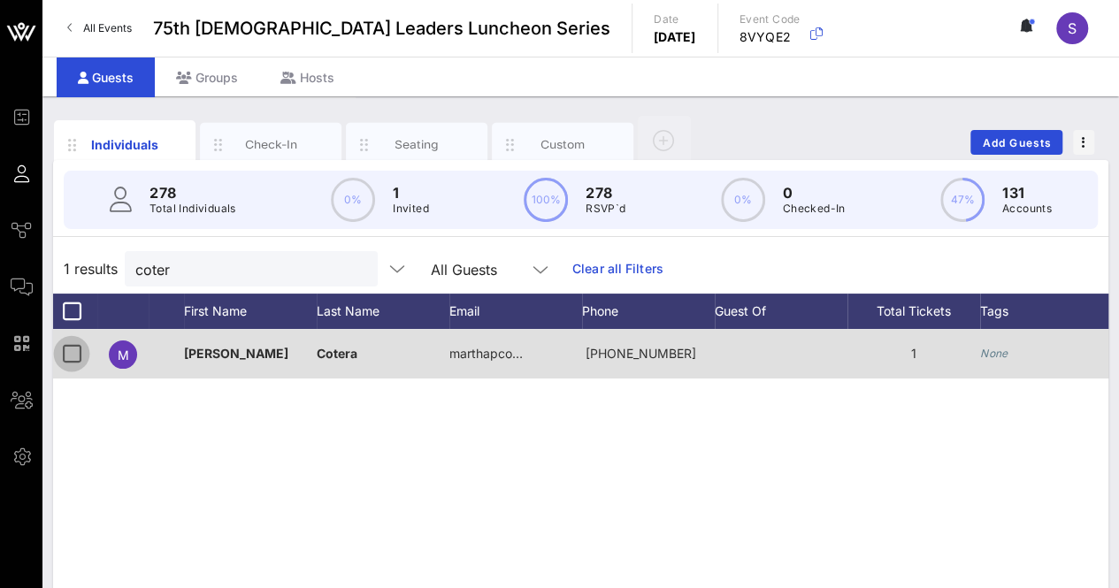
click at [70, 352] on div at bounding box center [72, 354] width 30 height 30
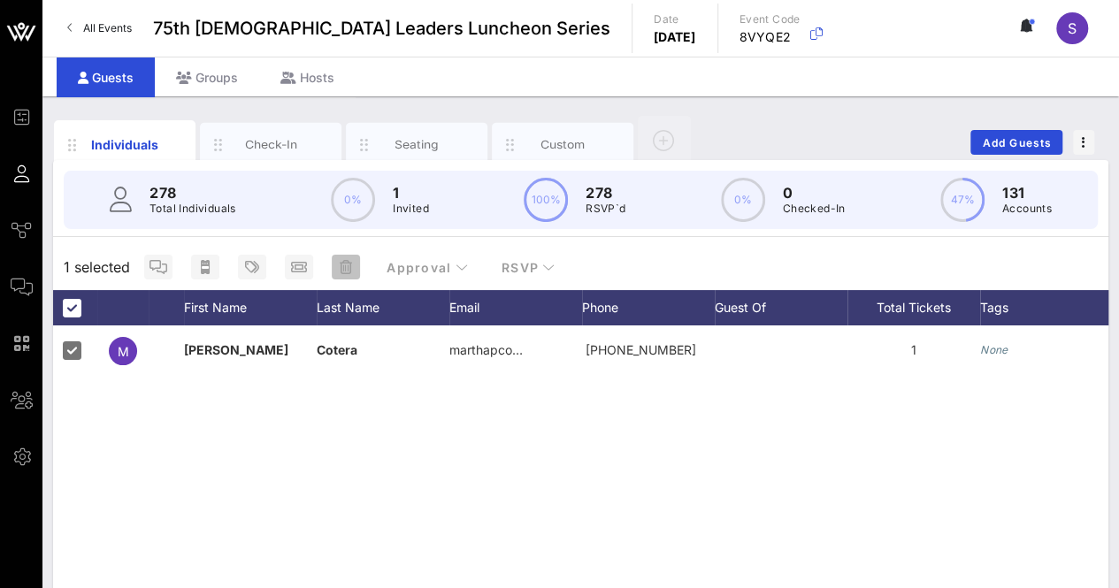
click at [352, 258] on button "button" at bounding box center [346, 267] width 28 height 25
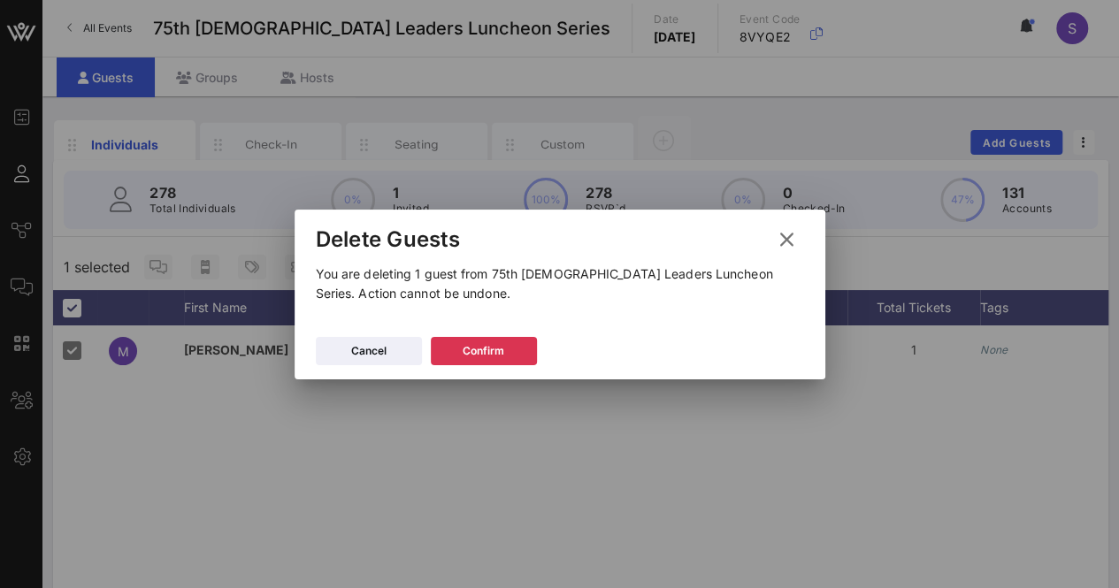
click at [793, 245] on icon at bounding box center [787, 239] width 24 height 21
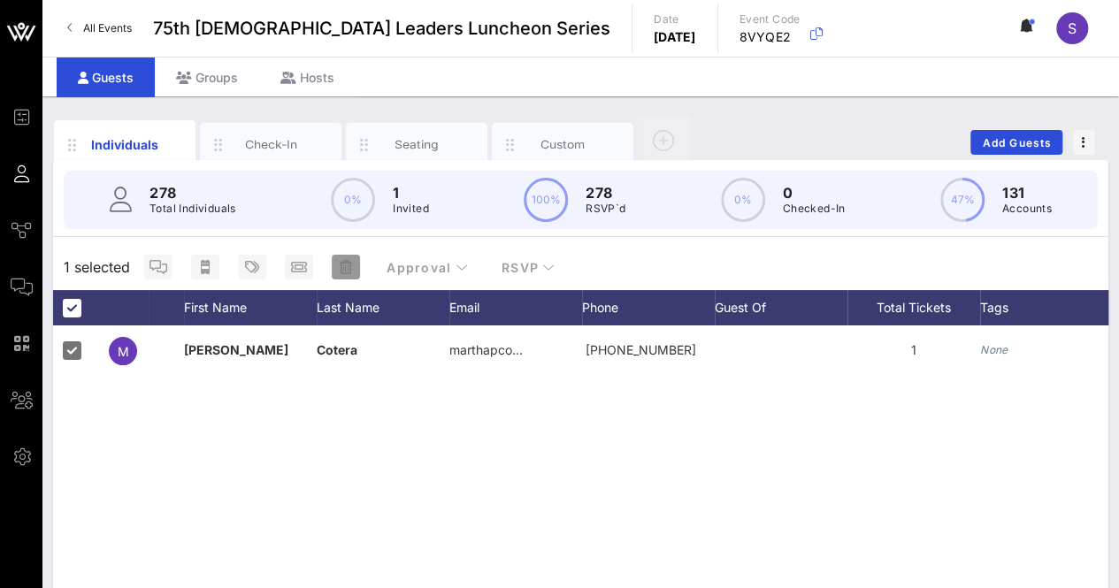
click at [346, 268] on icon "button" at bounding box center [346, 267] width 12 height 14
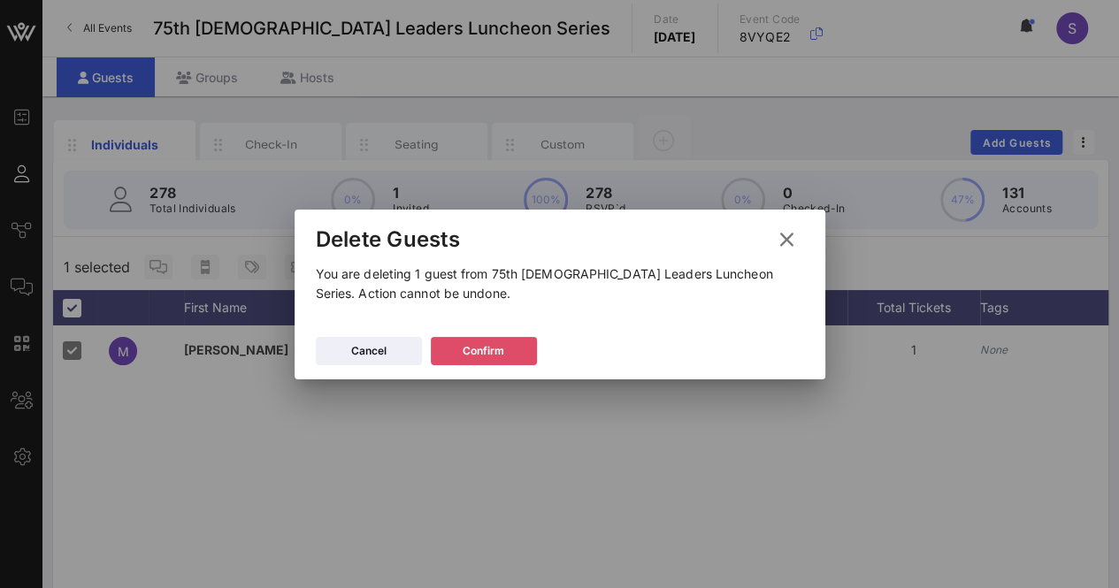
click at [489, 350] on button "Confirm" at bounding box center [484, 351] width 106 height 28
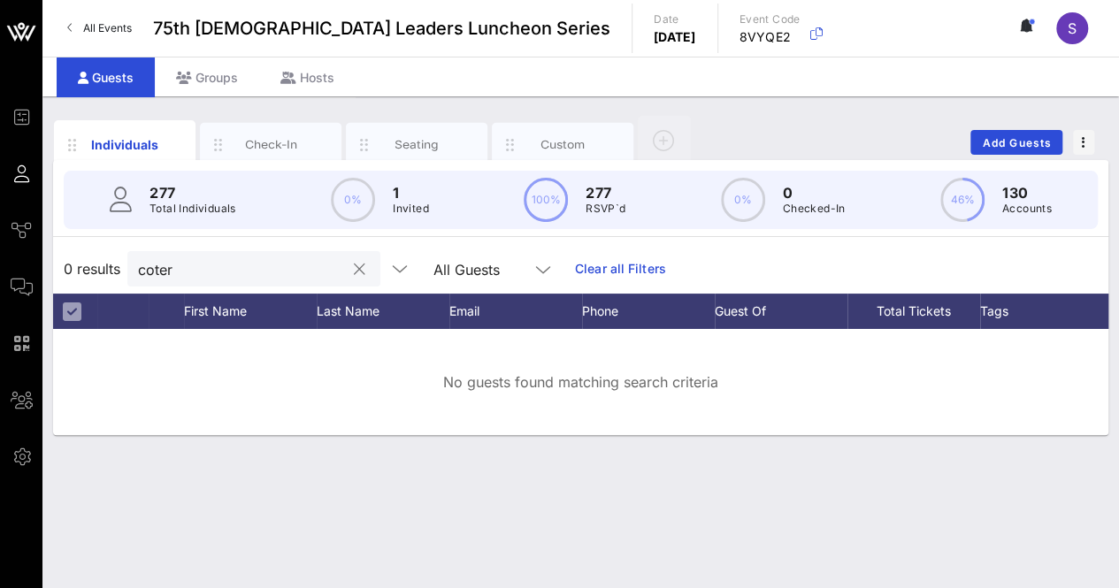
click at [354, 266] on button "clear icon" at bounding box center [360, 270] width 12 height 18
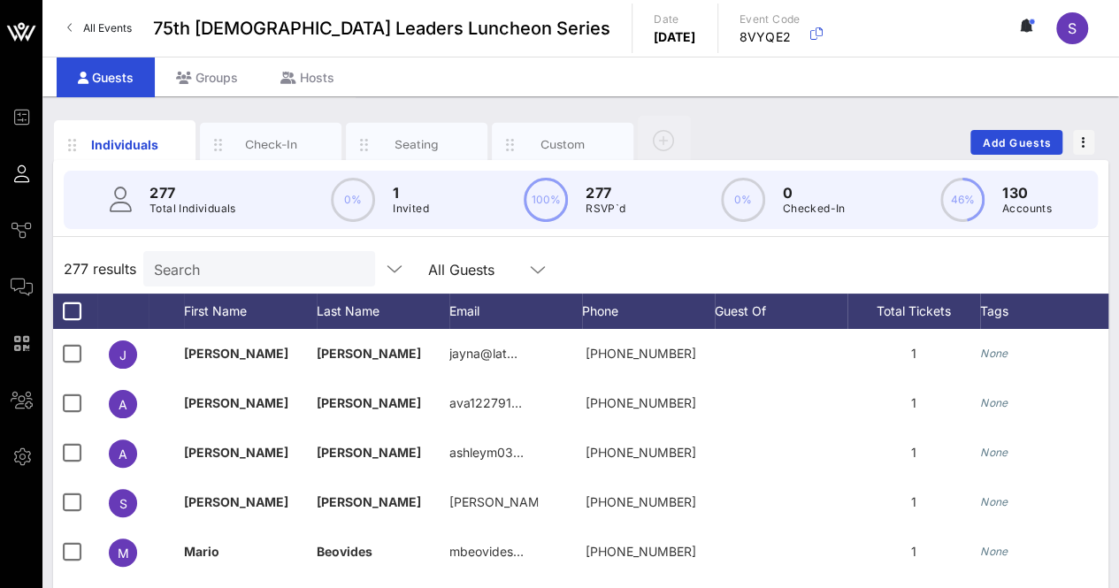
click at [684, 258] on div "277 results Search All Guests" at bounding box center [581, 269] width 1056 height 50
